Goal: Browse casually: Explore the website without a specific task or goal

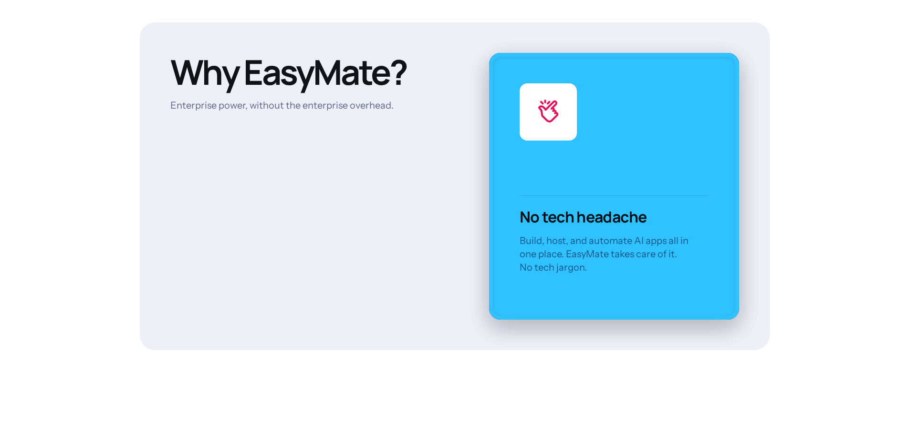
scroll to position [2719, 0]
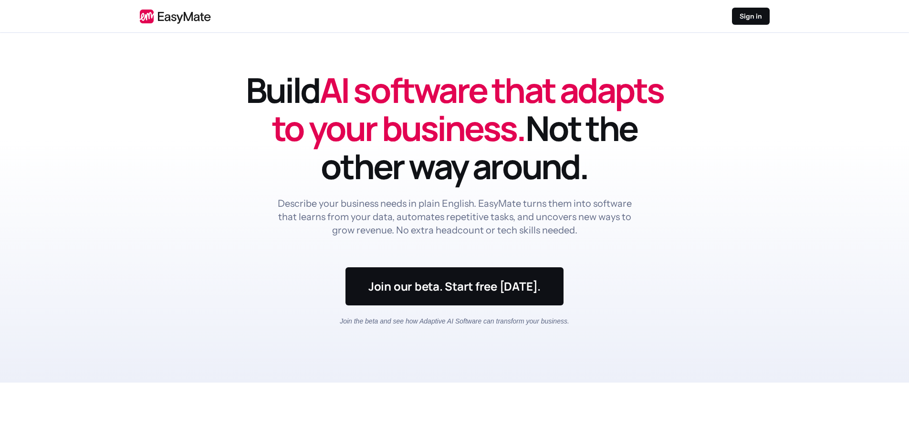
click at [224, 66] on header "Build AI software that adapts to your business. Not the other way around. Descr…" at bounding box center [454, 208] width 909 height 350
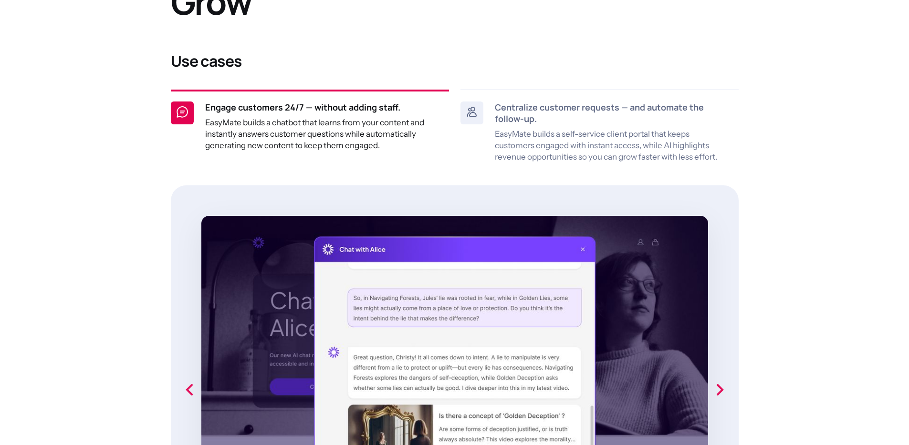
scroll to position [563, 0]
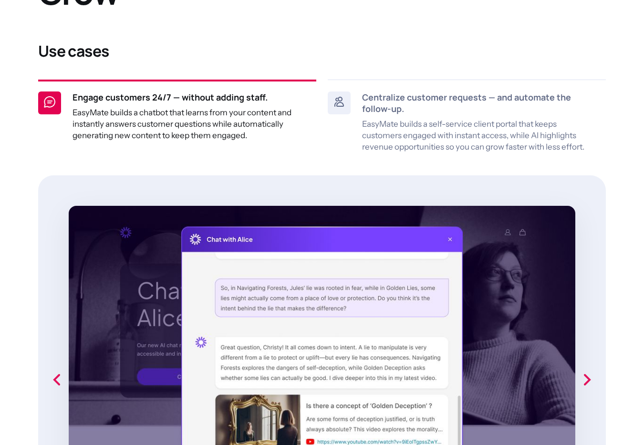
click at [588, 378] on icon "next slide" at bounding box center [587, 379] width 7 height 11
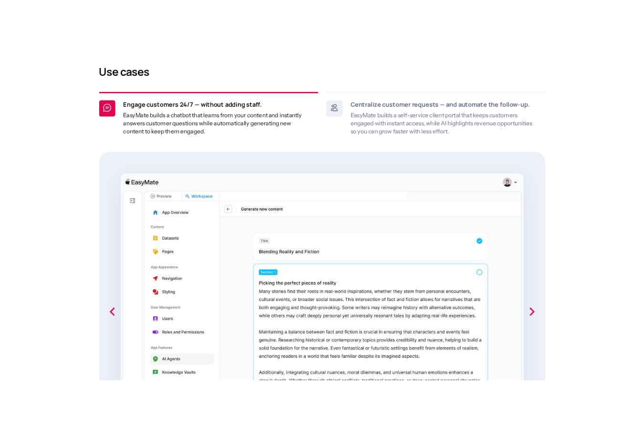
scroll to position [604, 0]
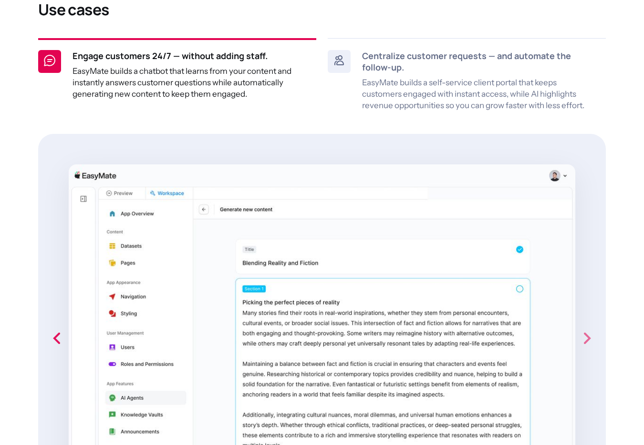
click at [589, 338] on icon "next slide" at bounding box center [587, 338] width 7 height 11
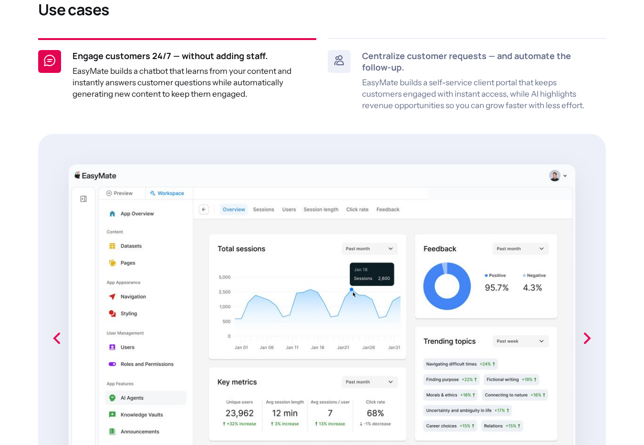
click at [588, 339] on icon "next slide" at bounding box center [587, 338] width 7 height 11
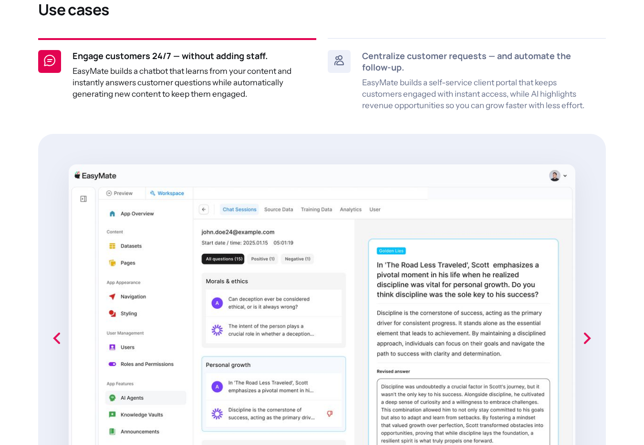
click at [587, 339] on icon "next slide" at bounding box center [586, 338] width 19 height 19
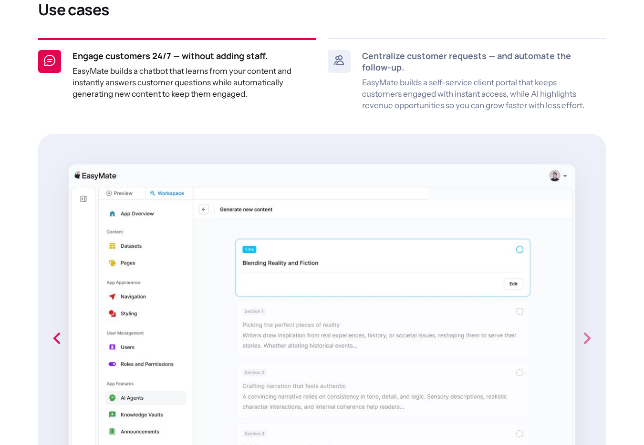
click at [588, 338] on icon "next slide" at bounding box center [587, 338] width 7 height 11
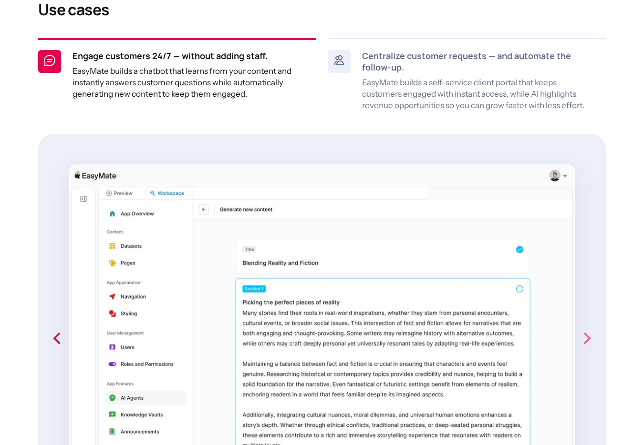
click at [589, 339] on icon "next slide" at bounding box center [587, 338] width 7 height 11
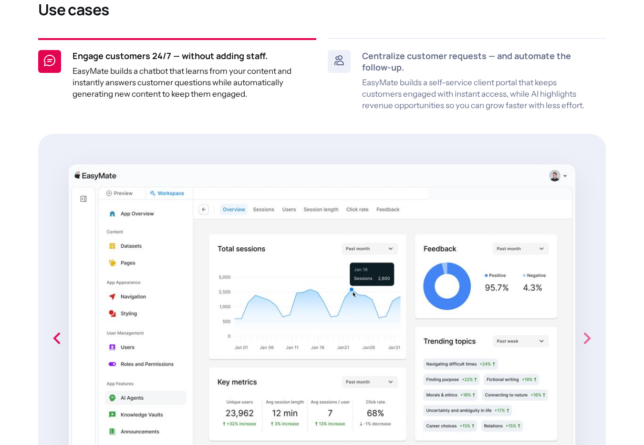
click at [588, 339] on icon "next slide" at bounding box center [587, 338] width 7 height 11
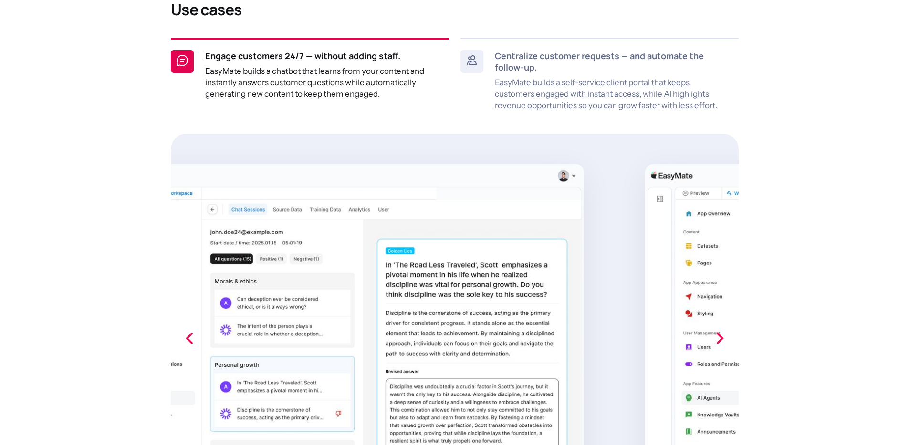
scroll to position [566, 0]
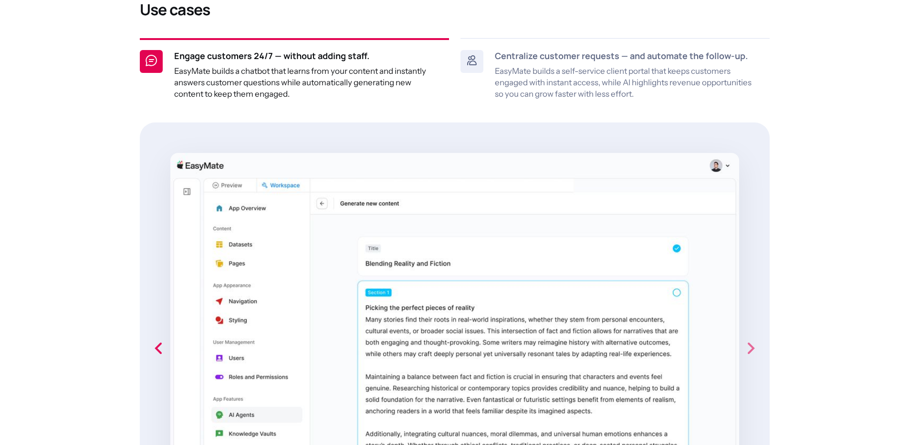
click at [753, 346] on icon "next slide" at bounding box center [750, 348] width 19 height 19
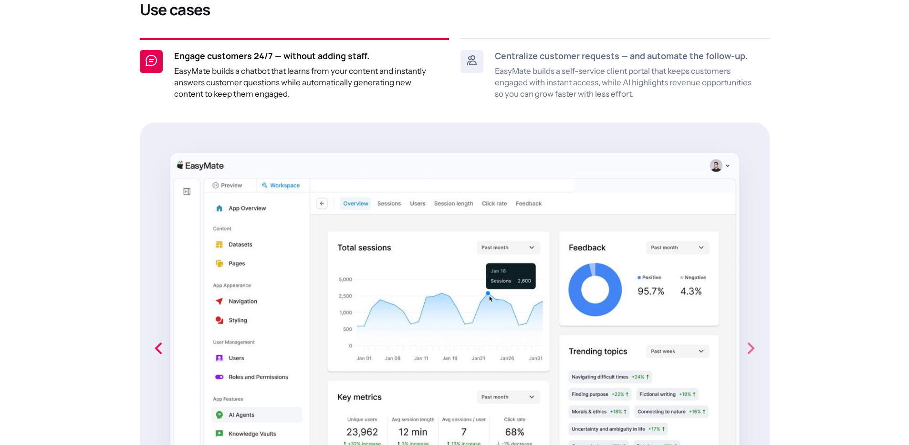
click at [753, 346] on icon "next slide" at bounding box center [750, 348] width 19 height 19
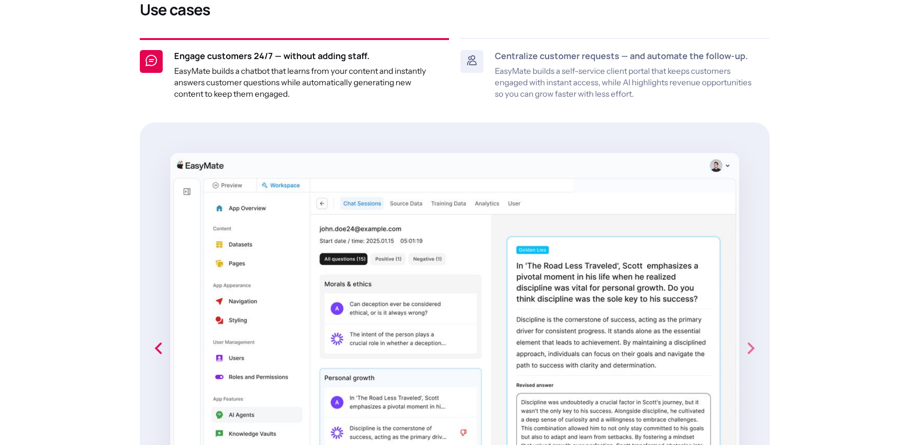
click at [753, 346] on icon "next slide" at bounding box center [750, 348] width 19 height 19
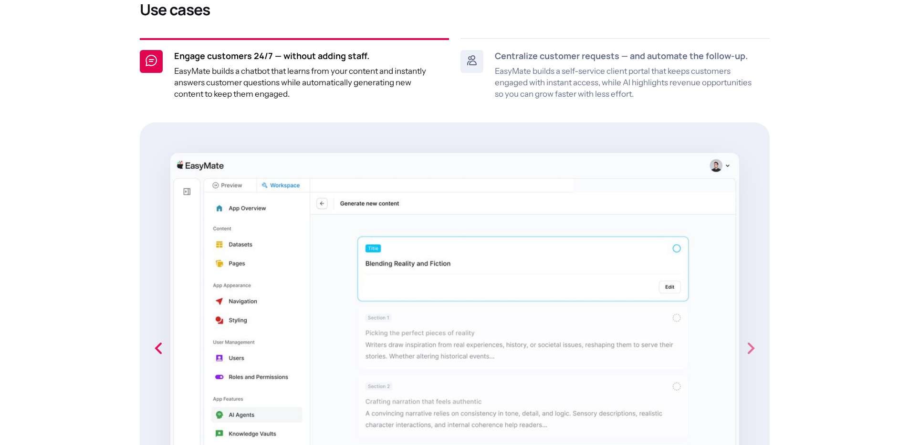
click at [753, 346] on icon "next slide" at bounding box center [750, 348] width 19 height 19
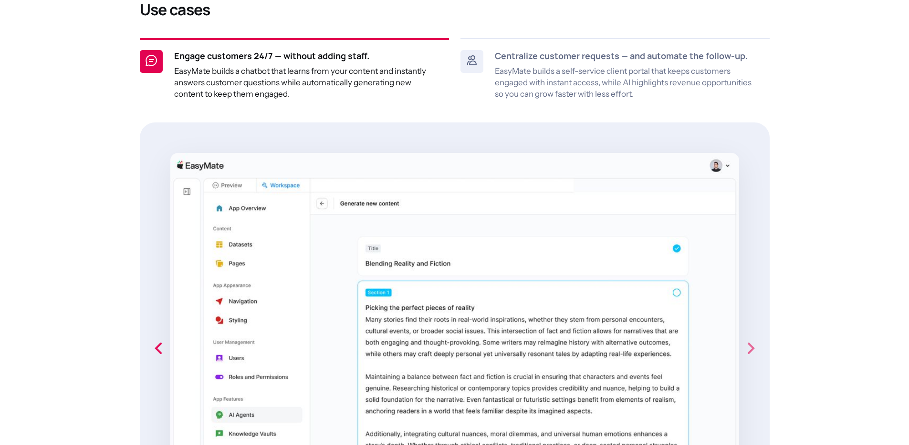
click at [753, 346] on icon "next slide" at bounding box center [750, 348] width 19 height 19
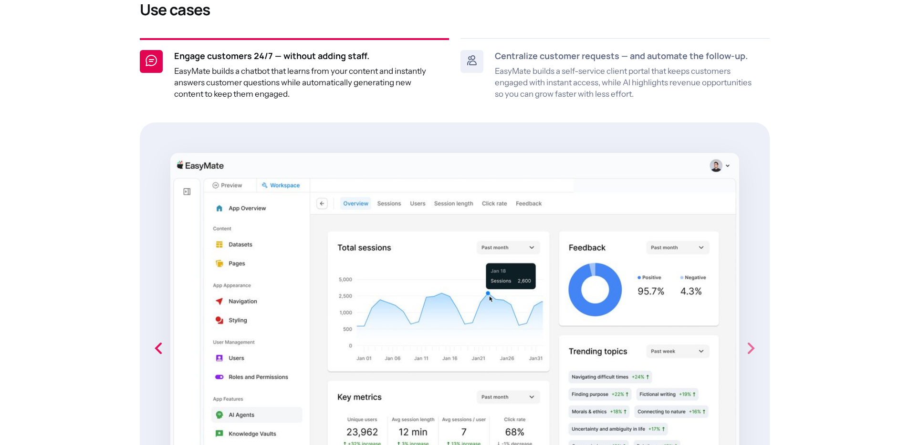
click at [753, 346] on icon "next slide" at bounding box center [750, 348] width 19 height 19
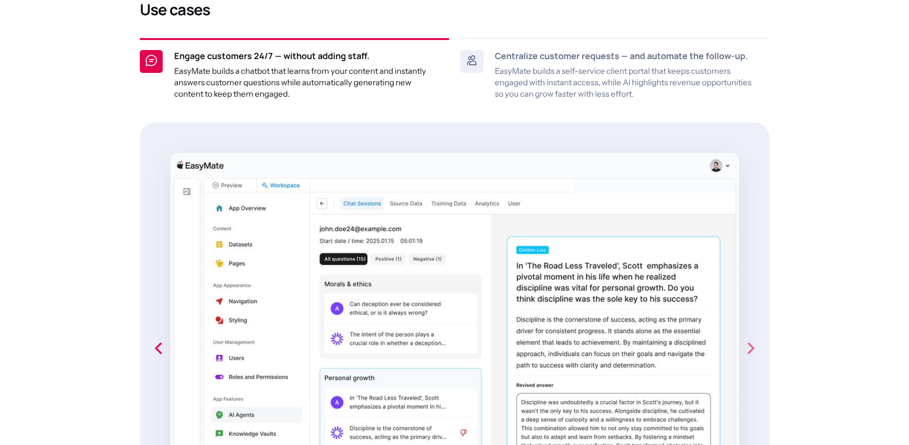
click at [753, 346] on icon "next slide" at bounding box center [750, 348] width 19 height 19
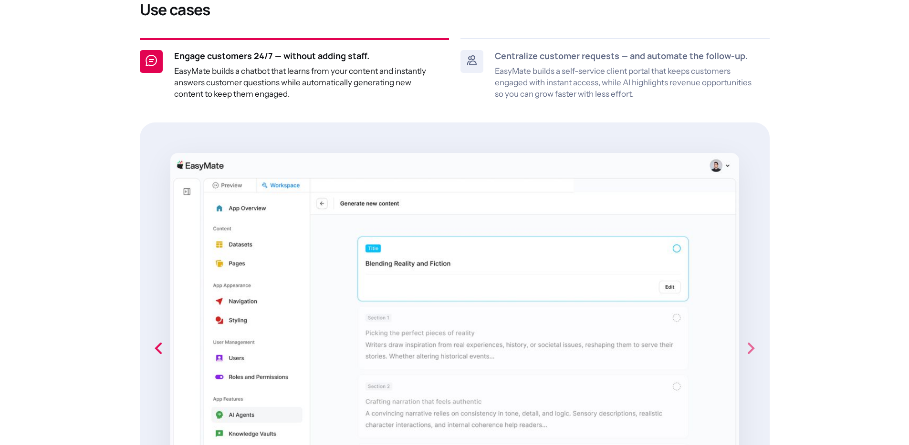
click at [753, 346] on icon "next slide" at bounding box center [750, 348] width 19 height 19
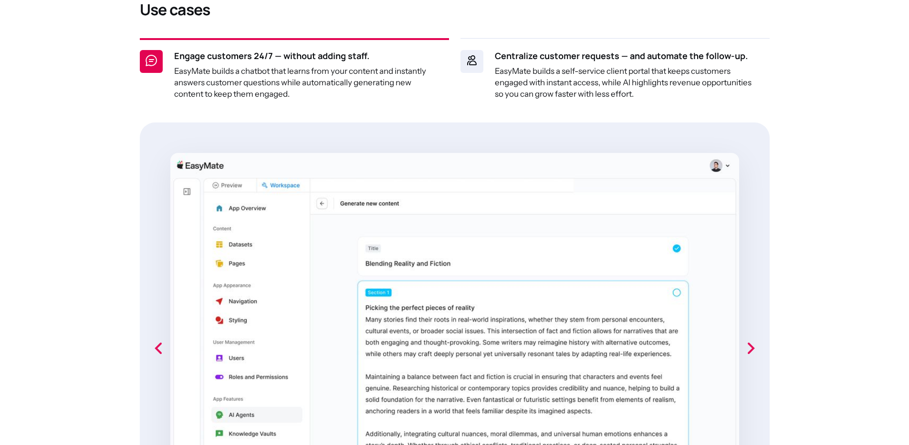
click at [566, 88] on p "EasyMate builds a self-service client portal that keeps customers engaged with …" at bounding box center [626, 82] width 263 height 34
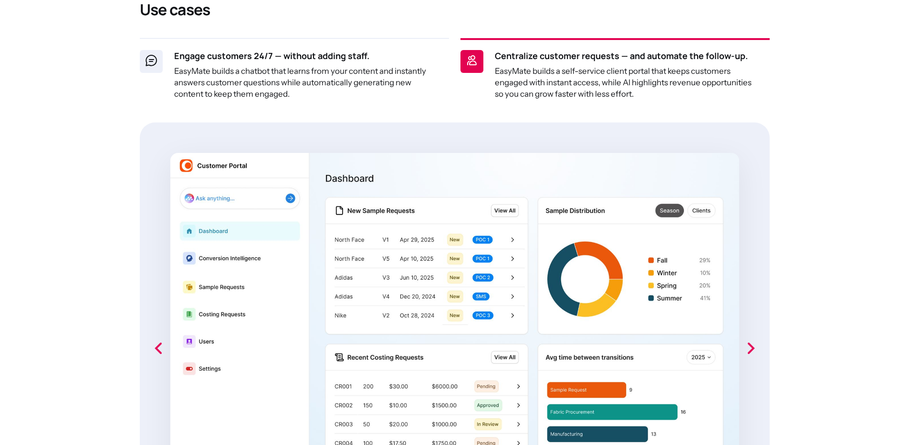
click at [316, 73] on p "EasyMate builds a chatbot that learns from your content and instantly answers c…" at bounding box center [305, 82] width 263 height 34
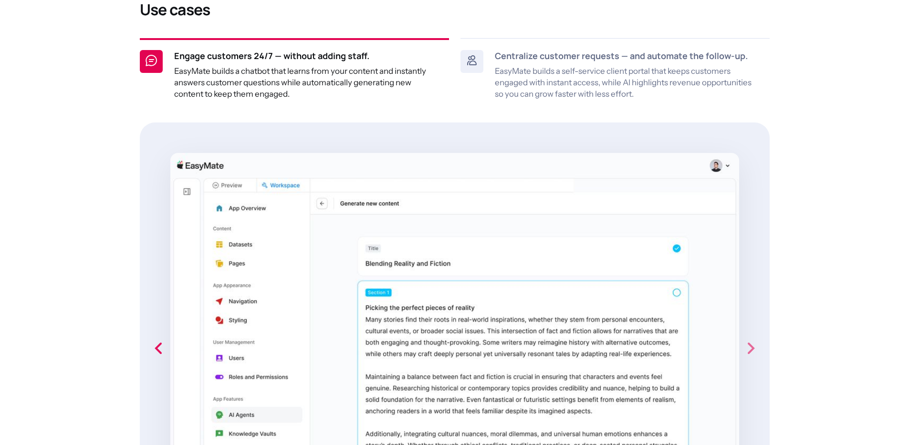
click at [754, 346] on icon "next slide" at bounding box center [750, 348] width 19 height 19
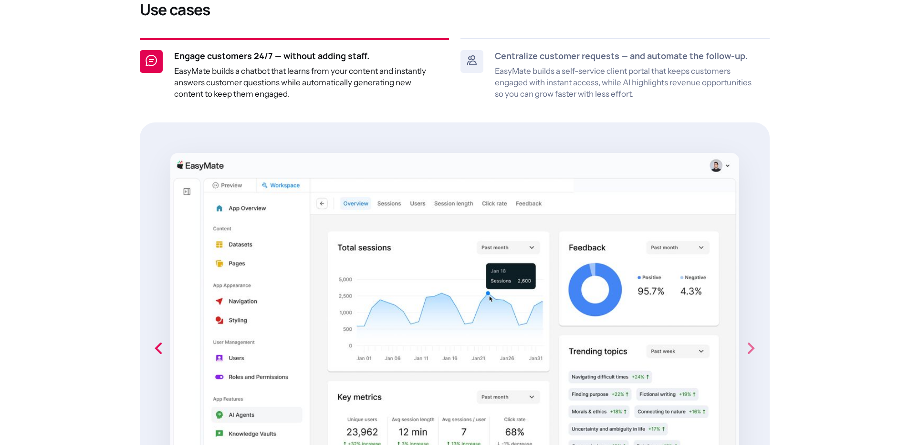
click at [754, 346] on icon "next slide" at bounding box center [750, 348] width 19 height 19
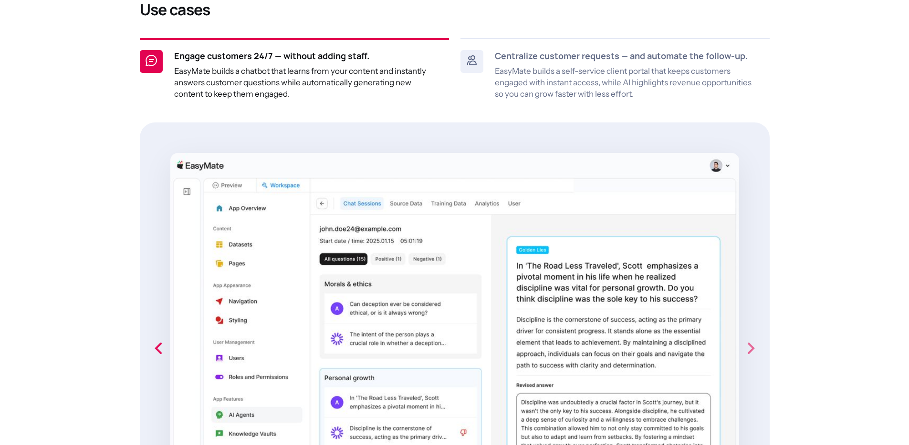
click at [754, 346] on icon "next slide" at bounding box center [750, 348] width 19 height 19
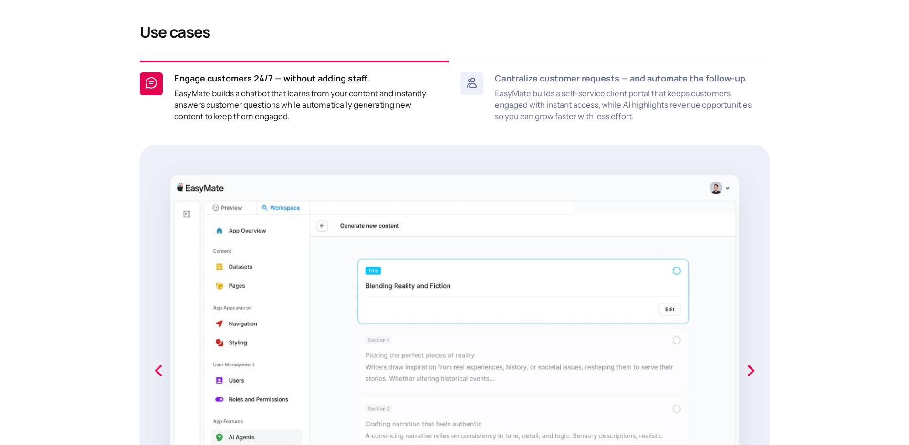
scroll to position [623, 0]
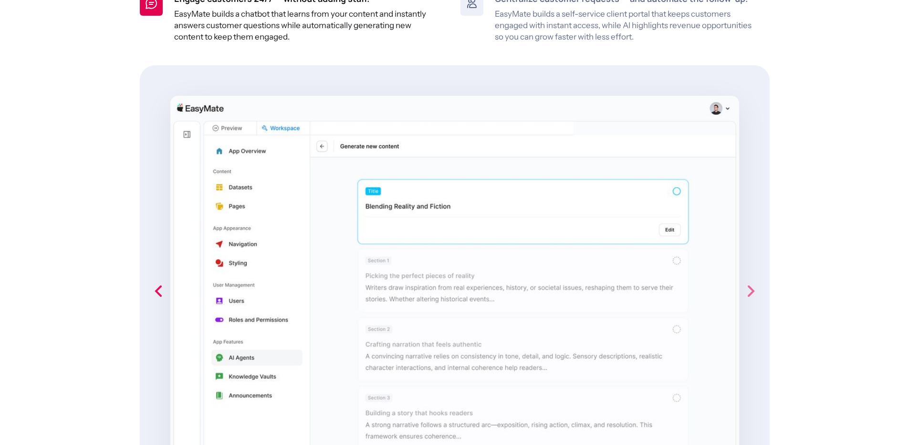
click at [753, 288] on icon "next slide" at bounding box center [750, 291] width 19 height 19
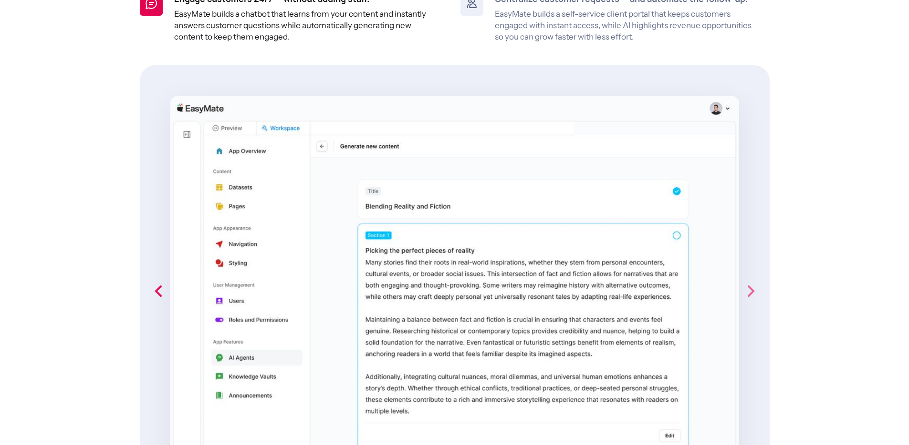
click at [753, 286] on icon "next slide" at bounding box center [750, 291] width 19 height 19
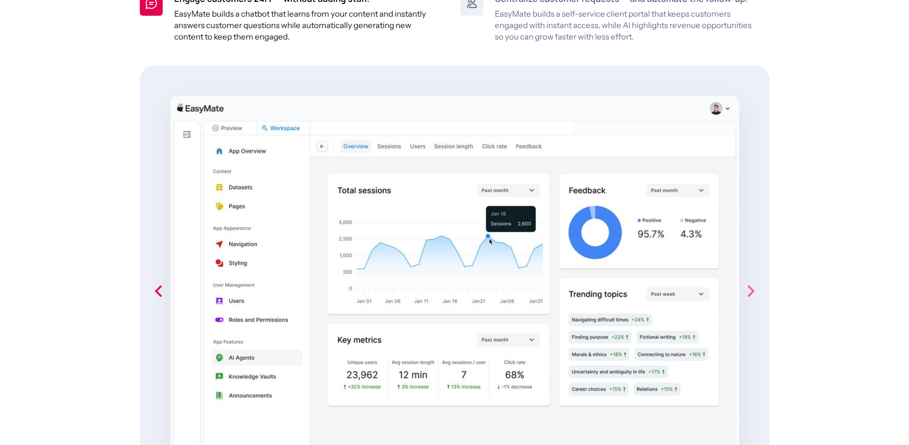
click at [753, 286] on icon "next slide" at bounding box center [750, 291] width 19 height 19
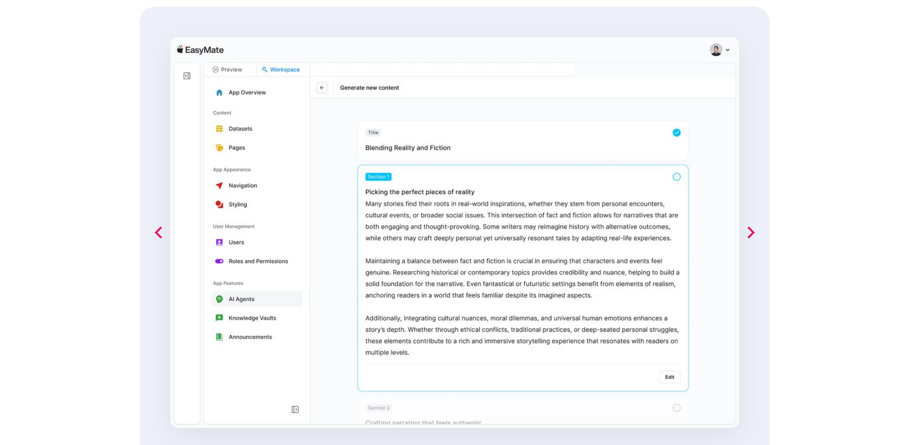
scroll to position [800, 0]
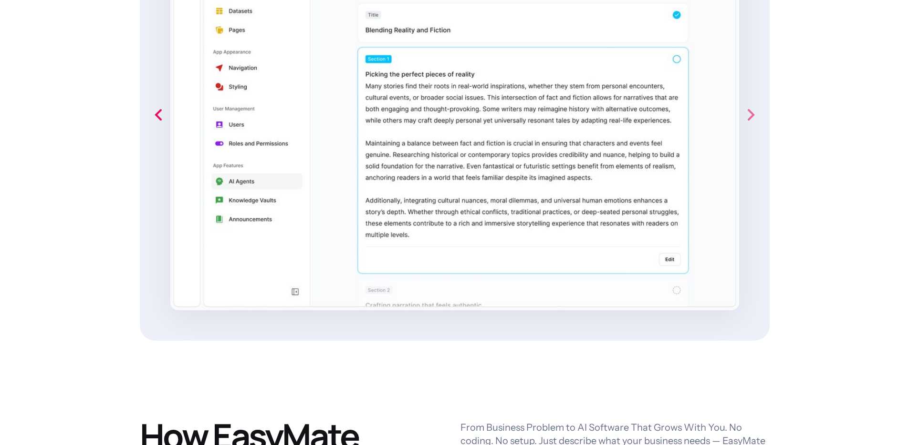
click at [750, 114] on icon "next slide" at bounding box center [750, 114] width 19 height 19
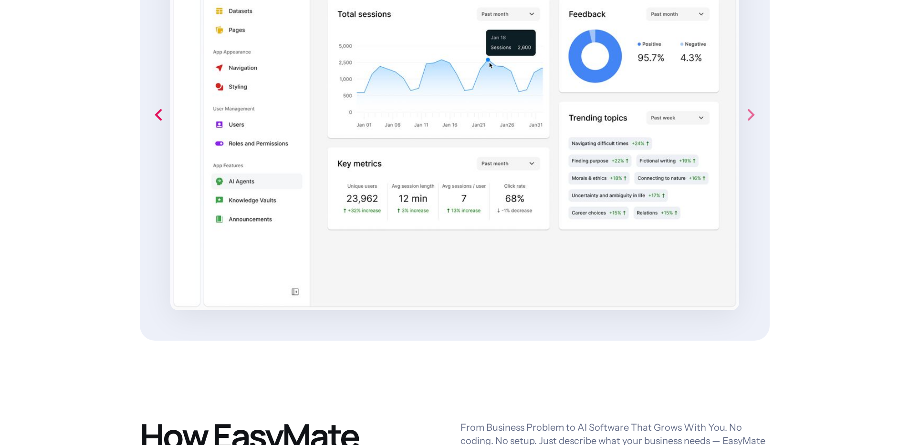
click at [755, 114] on icon "next slide" at bounding box center [750, 114] width 19 height 19
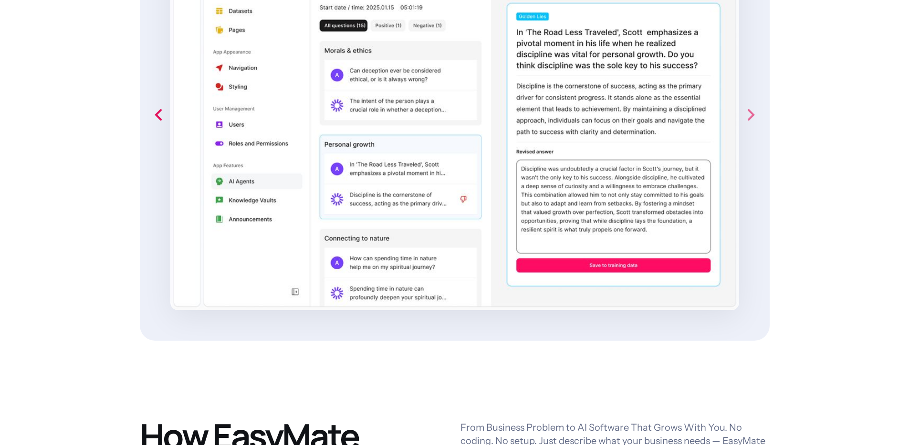
click at [755, 114] on icon "next slide" at bounding box center [750, 114] width 19 height 19
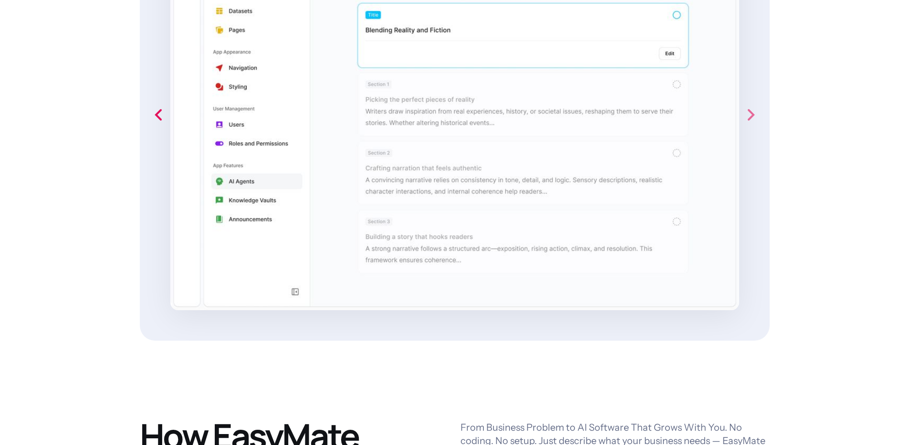
click at [753, 112] on icon "next slide" at bounding box center [750, 114] width 19 height 19
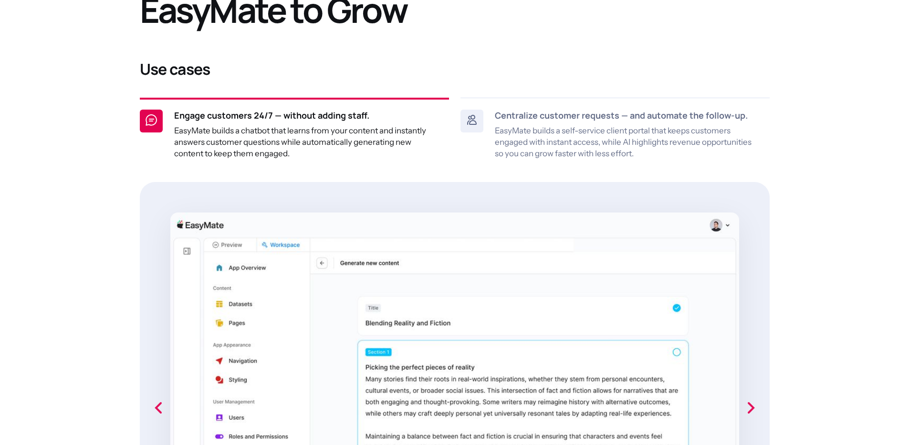
scroll to position [525, 0]
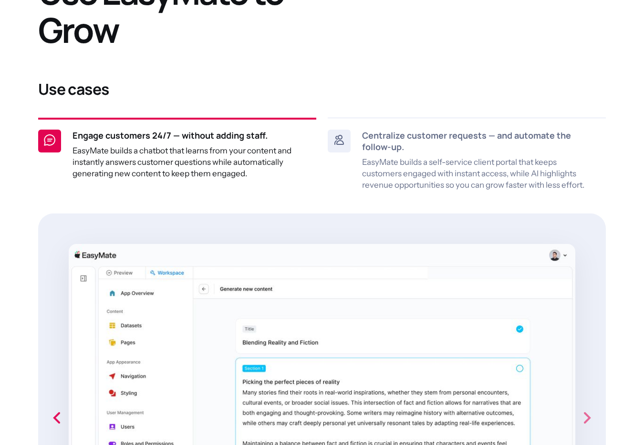
click at [590, 418] on icon "next slide" at bounding box center [587, 418] width 7 height 11
click at [587, 420] on icon "next slide" at bounding box center [587, 418] width 7 height 11
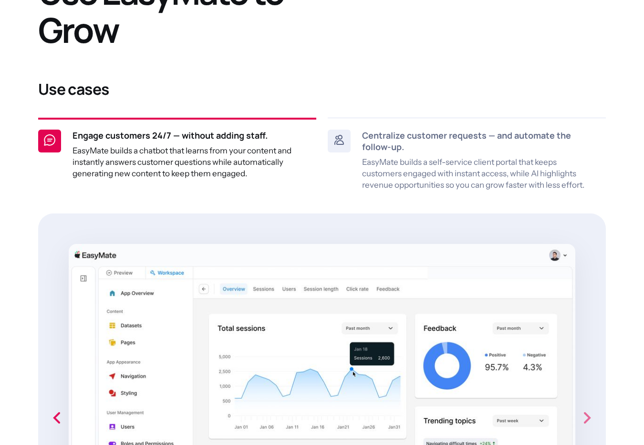
click at [586, 414] on icon "next slide" at bounding box center [587, 418] width 7 height 11
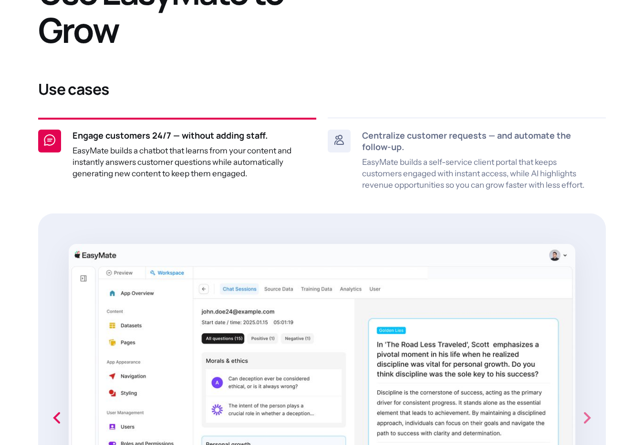
click at [586, 416] on icon "next slide" at bounding box center [587, 418] width 7 height 11
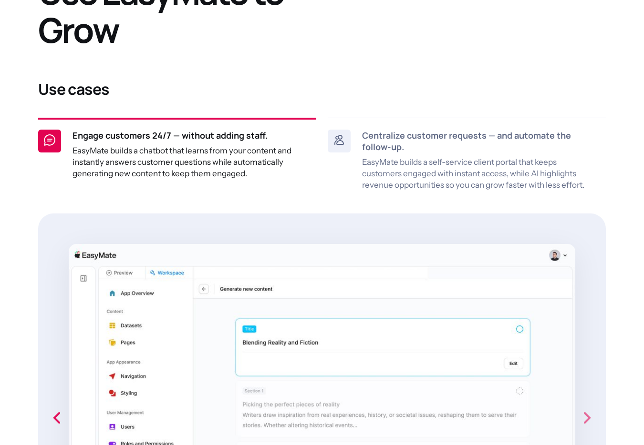
click at [587, 417] on icon "next slide" at bounding box center [586, 418] width 19 height 19
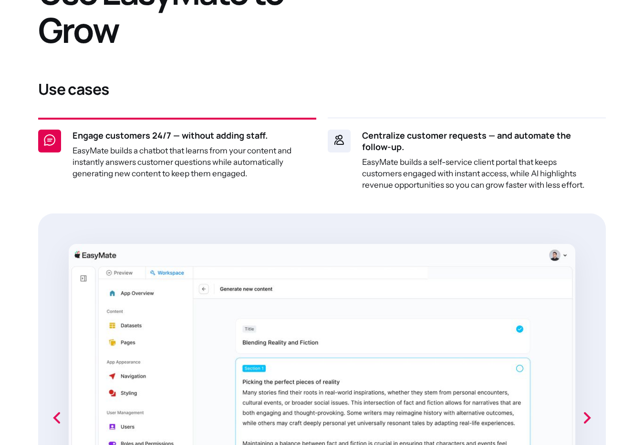
click at [464, 169] on p "EasyMate builds a self-service client portal that keeps customers engaged with …" at bounding box center [478, 173] width 232 height 34
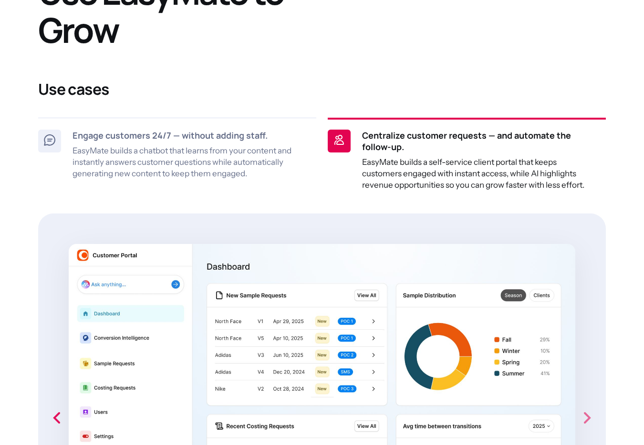
click at [589, 420] on icon "next slide" at bounding box center [586, 418] width 19 height 19
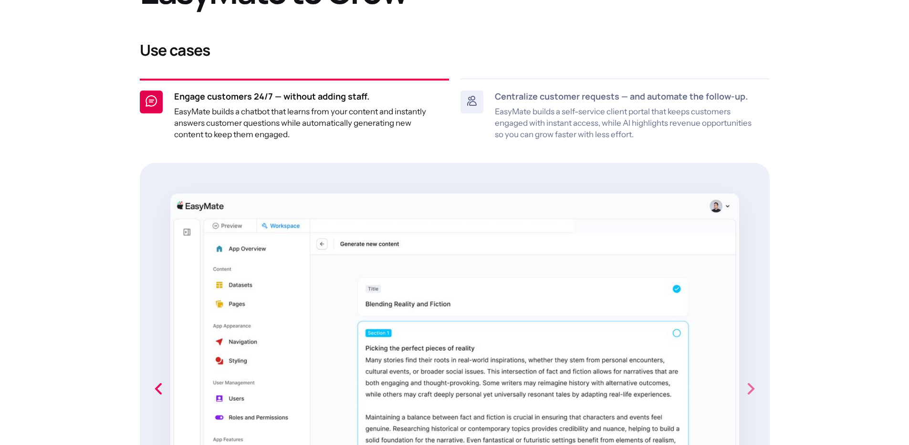
click at [754, 386] on icon "next slide" at bounding box center [750, 389] width 19 height 19
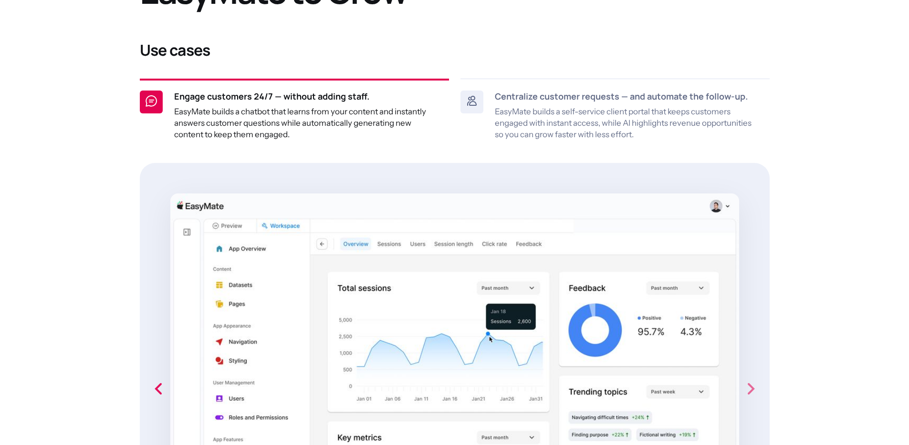
click at [754, 386] on icon "next slide" at bounding box center [750, 389] width 19 height 19
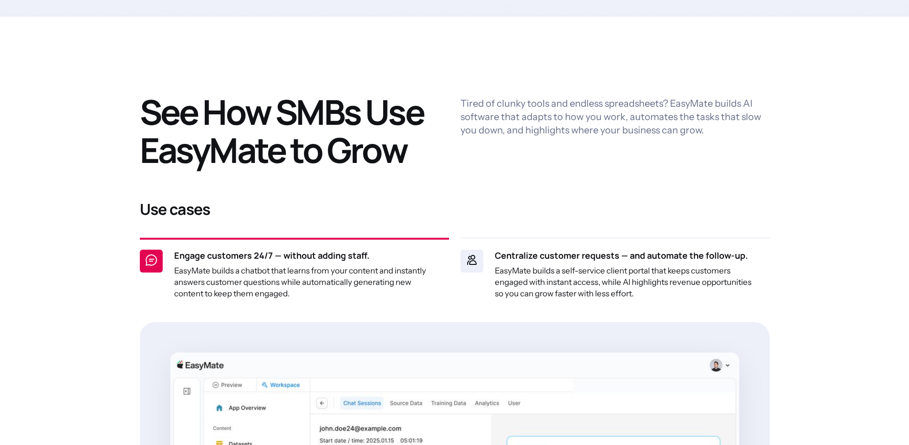
scroll to position [657, 0]
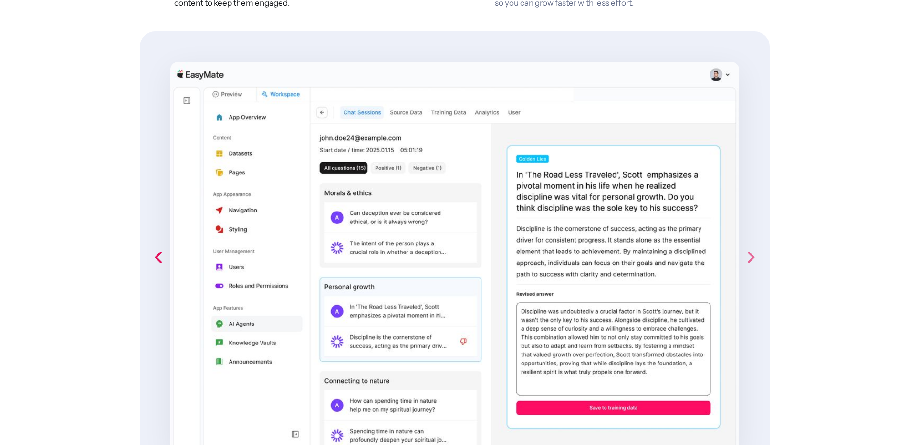
click at [754, 257] on icon "next slide" at bounding box center [750, 257] width 19 height 19
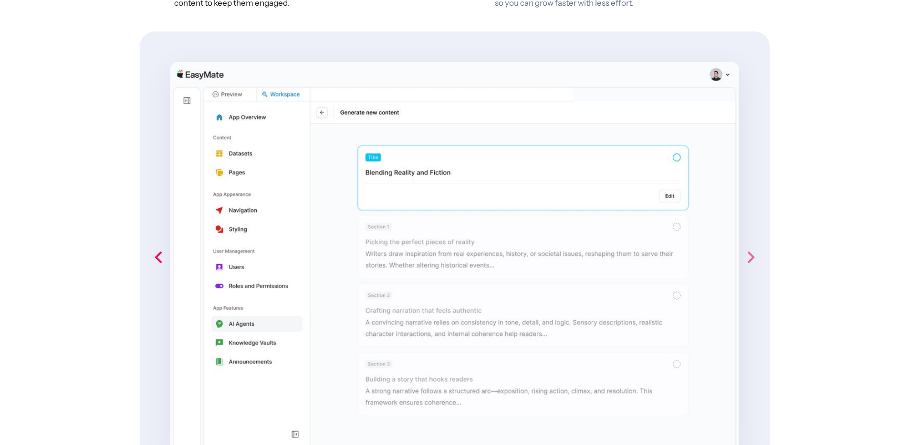
click at [754, 256] on icon "next slide" at bounding box center [750, 257] width 19 height 19
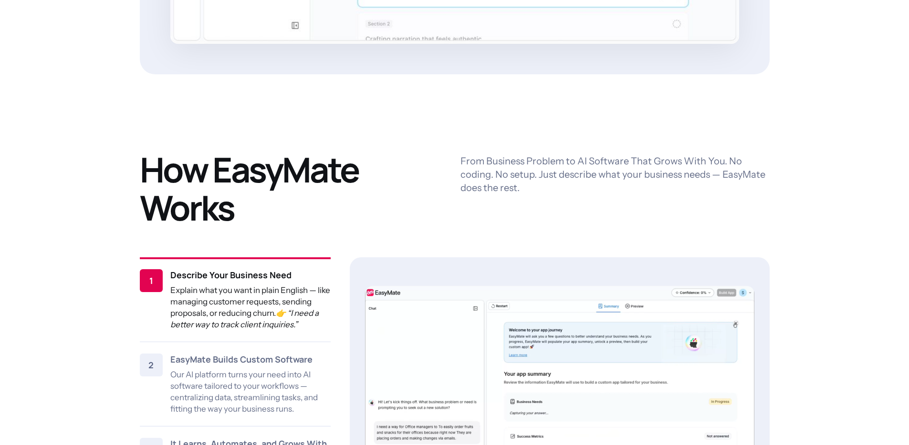
scroll to position [1159, 0]
